Goal: Information Seeking & Learning: Learn about a topic

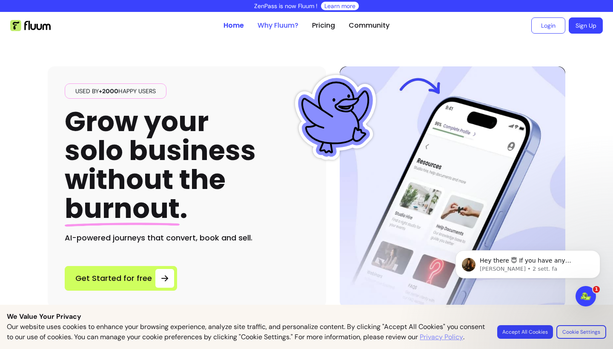
click at [277, 26] on link "Why Fluum?" at bounding box center [277, 25] width 41 height 10
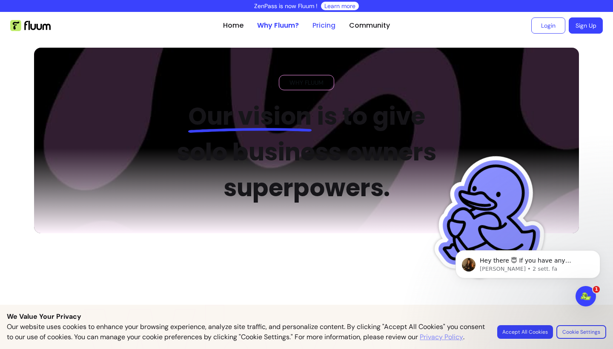
click at [329, 27] on link "Pricing" at bounding box center [323, 25] width 23 height 10
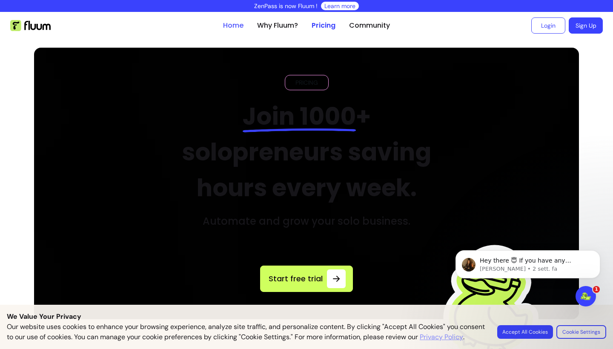
click at [233, 27] on link "Home" at bounding box center [233, 25] width 20 height 10
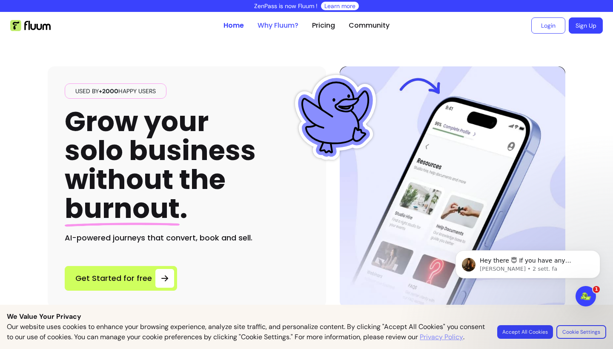
click at [270, 27] on link "Why Fluum?" at bounding box center [277, 25] width 41 height 10
